Goal: Contribute content: Add original content to the website for others to see

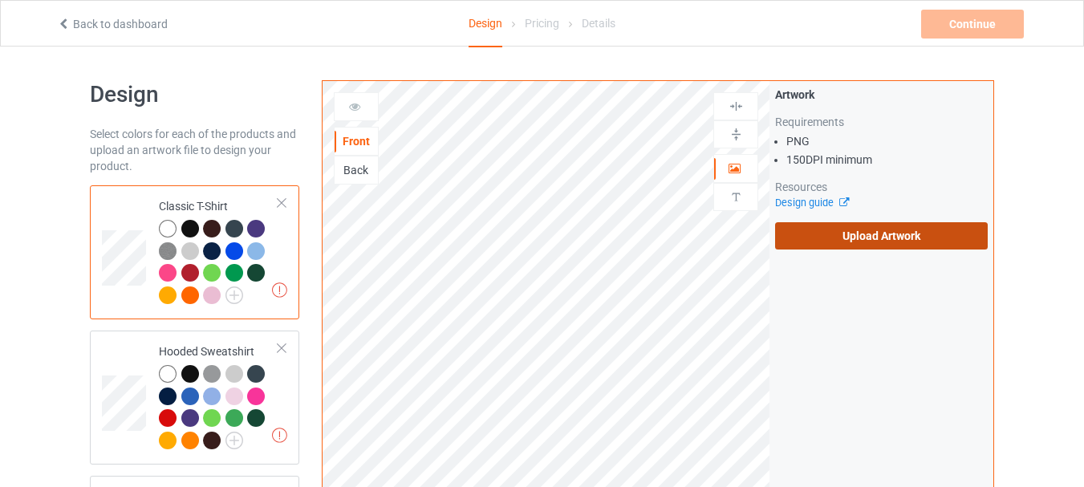
click at [834, 238] on label "Upload Artwork" at bounding box center [881, 235] width 213 height 27
click at [0, 0] on input "Upload Artwork" at bounding box center [0, 0] width 0 height 0
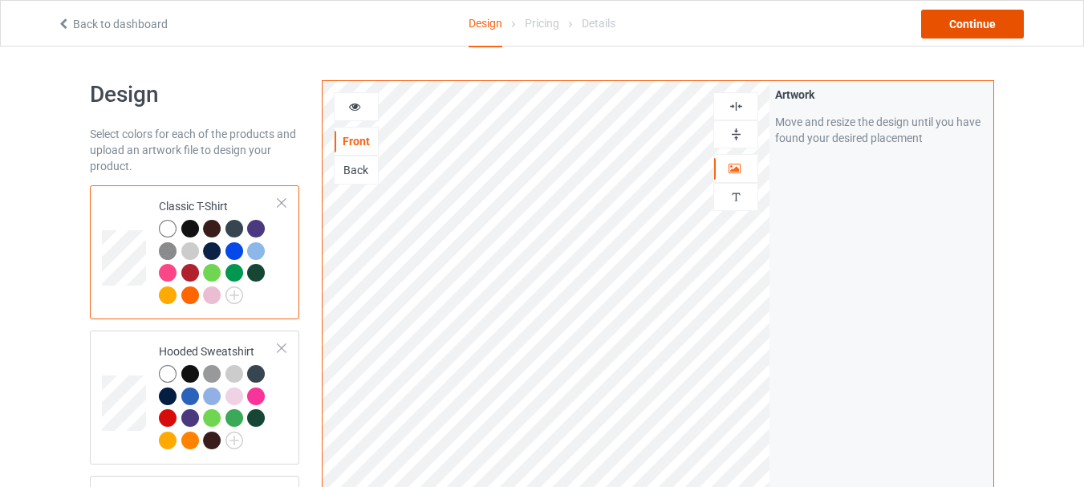
click at [962, 31] on div "Continue" at bounding box center [972, 24] width 103 height 29
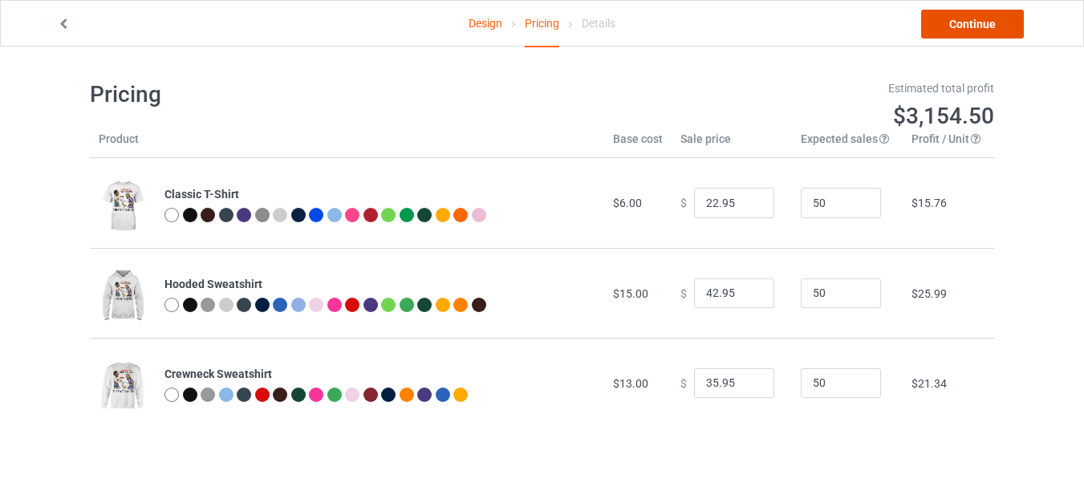
click at [955, 18] on link "Continue" at bounding box center [972, 24] width 103 height 29
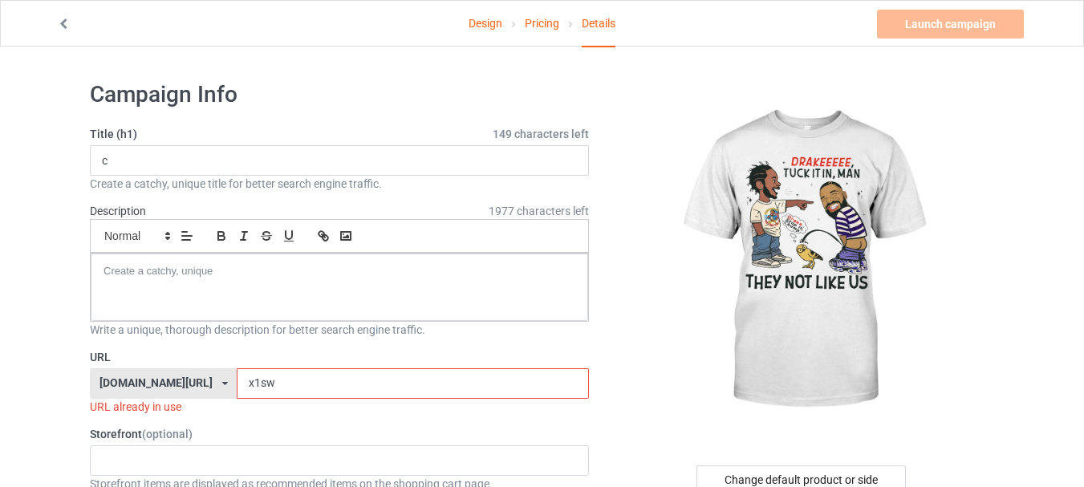
click at [369, 376] on input "x1sw" at bounding box center [412, 383] width 351 height 30
type input "x1swnn"
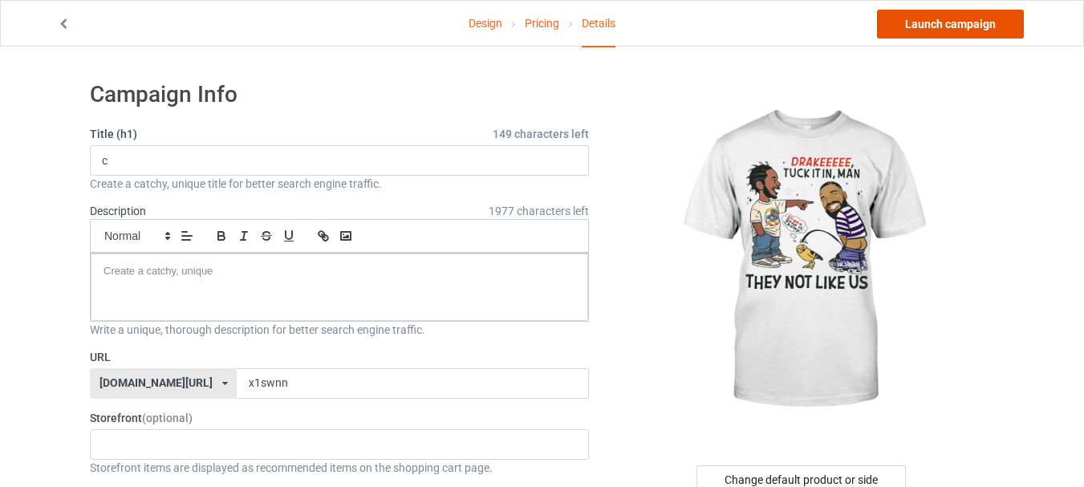
click at [936, 22] on link "Launch campaign" at bounding box center [950, 24] width 147 height 29
